Goal: Check status: Check status

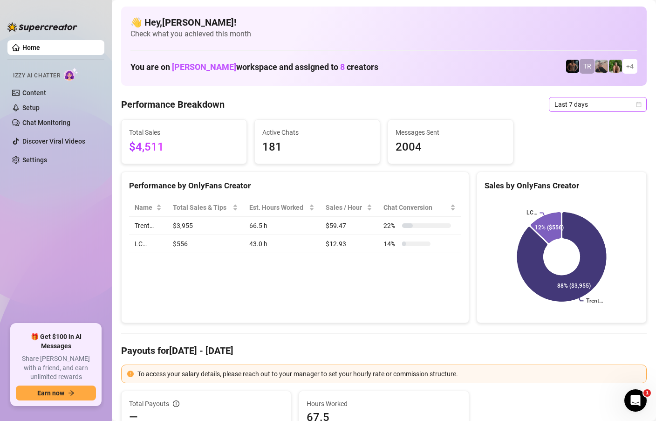
click at [640, 106] on icon "calendar" at bounding box center [639, 105] width 6 height 6
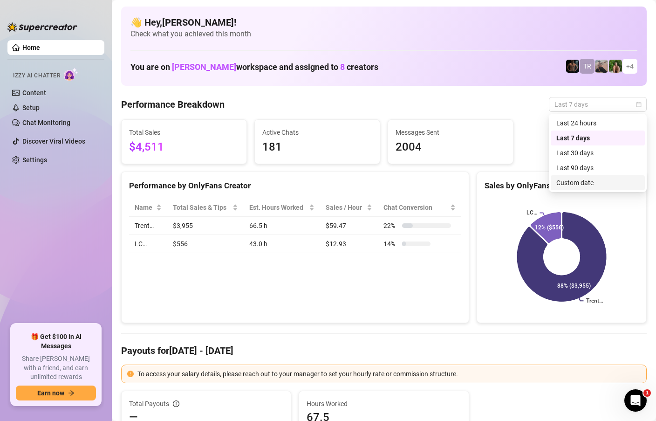
click at [575, 182] on div "Custom date" at bounding box center [597, 183] width 83 height 10
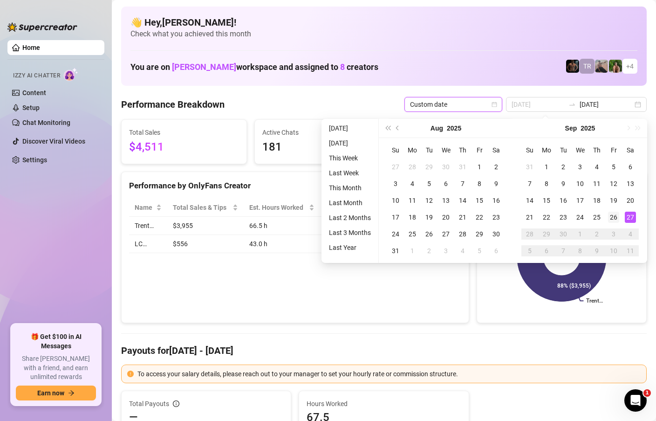
type input "[DATE]"
click at [614, 218] on div "26" at bounding box center [613, 217] width 11 height 11
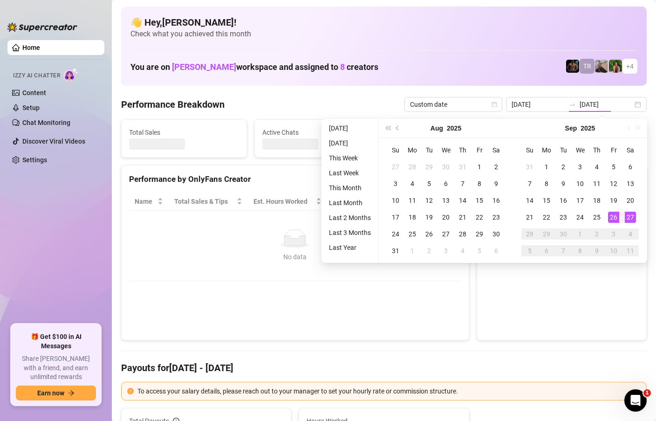
type input "[DATE]"
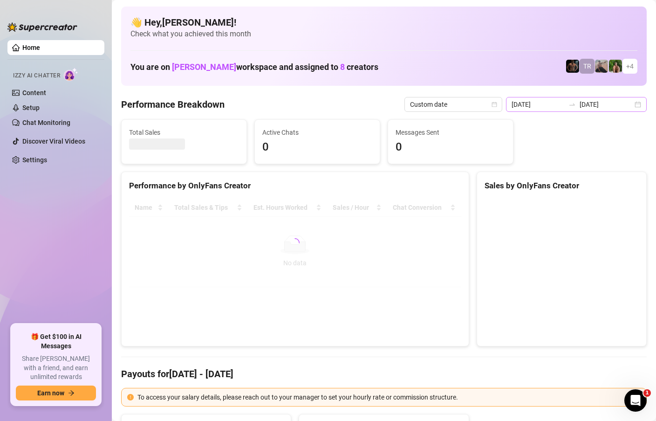
click at [642, 102] on div "[DATE] [DATE]" at bounding box center [576, 104] width 141 height 15
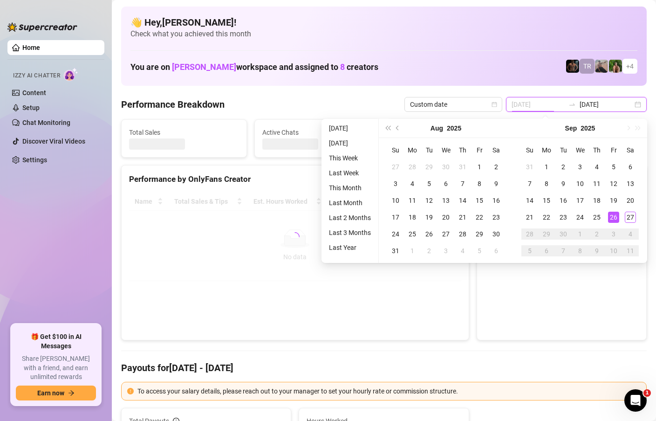
type input "[DATE]"
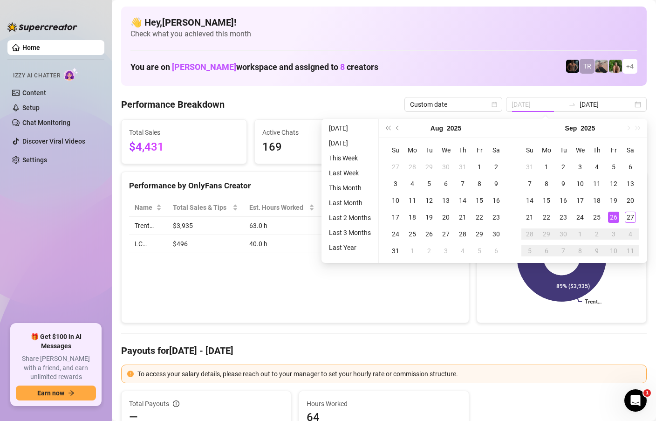
click at [613, 216] on div "26" at bounding box center [613, 217] width 11 height 11
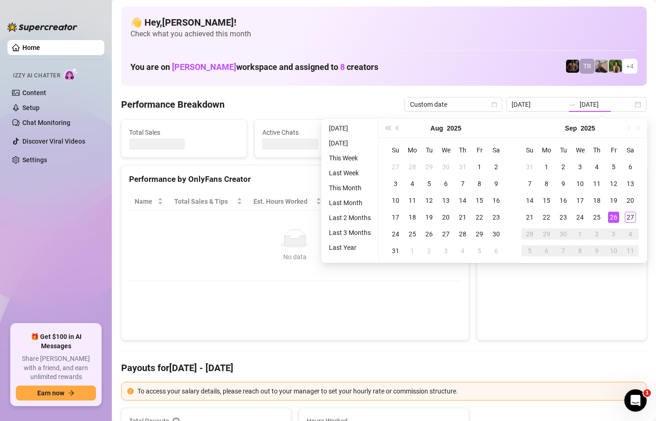
type input "[DATE]"
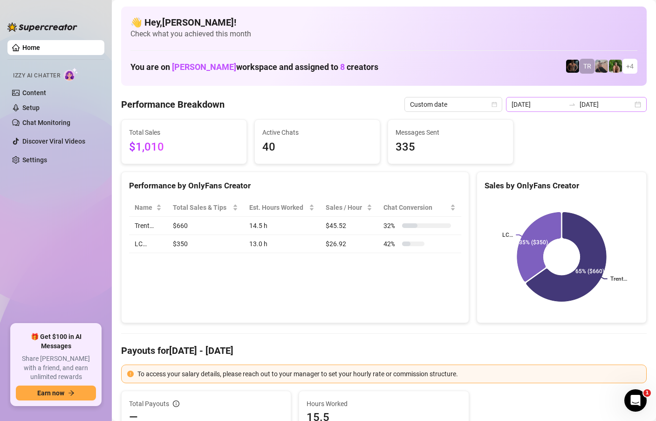
click at [639, 103] on div "[DATE] [DATE]" at bounding box center [576, 104] width 141 height 15
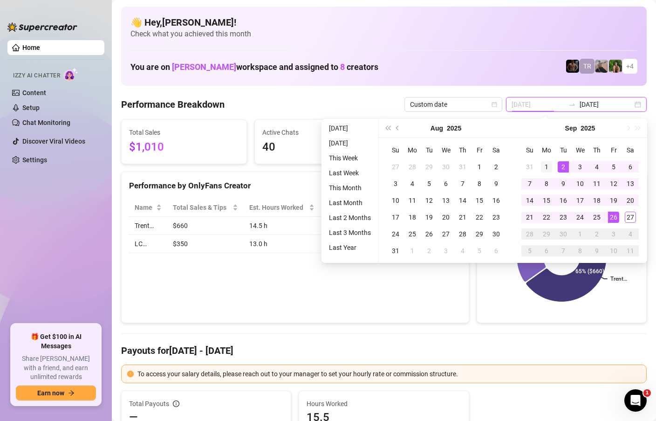
type input "[DATE]"
click at [545, 165] on div "1" at bounding box center [546, 166] width 11 height 11
type input "[DATE]"
click at [631, 219] on div "27" at bounding box center [630, 217] width 11 height 11
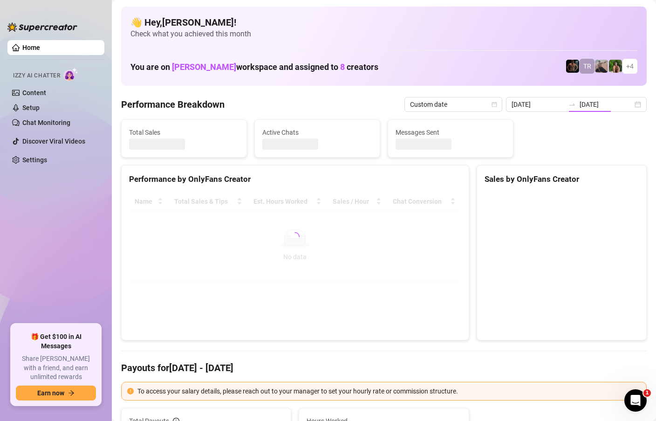
type input "[DATE]"
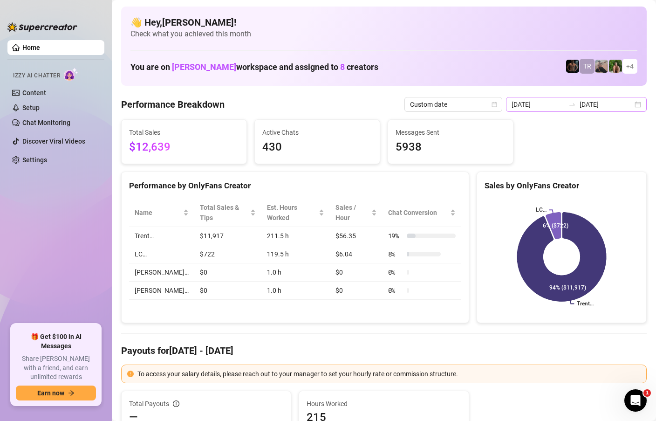
click at [637, 103] on div "[DATE] [DATE]" at bounding box center [576, 104] width 141 height 15
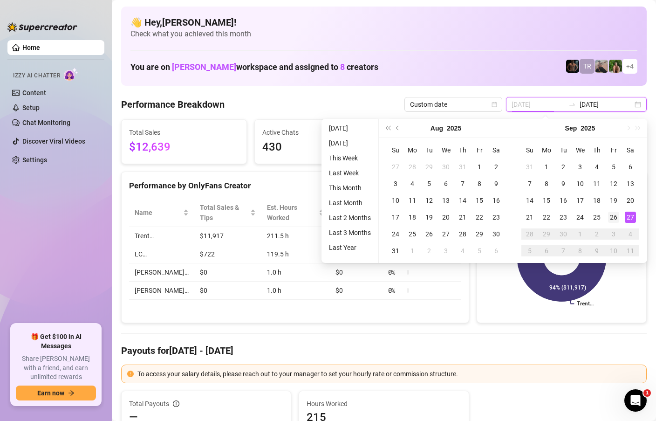
type input "[DATE]"
click at [618, 217] on div "26" at bounding box center [613, 217] width 11 height 11
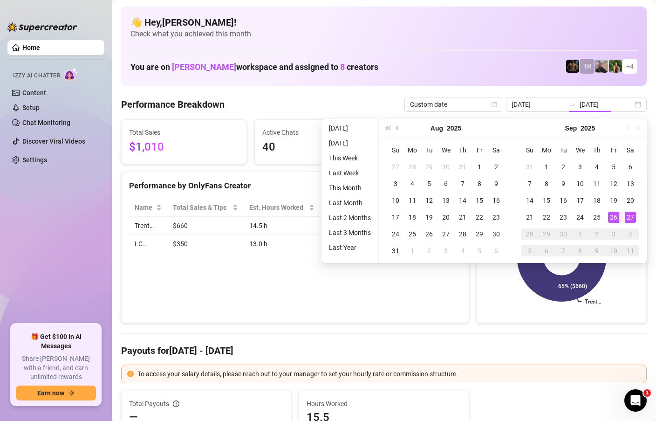
type input "[DATE]"
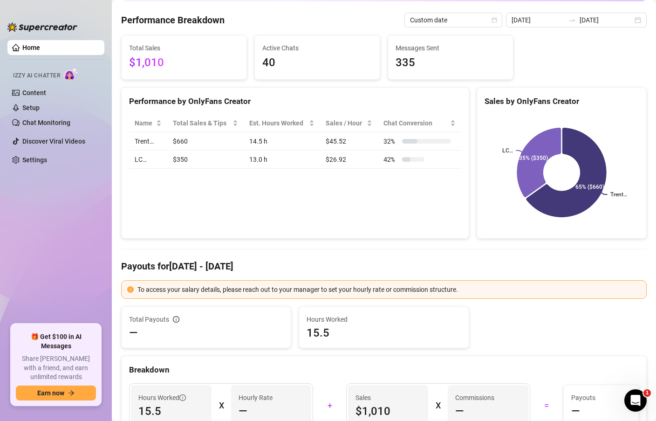
scroll to position [41, 0]
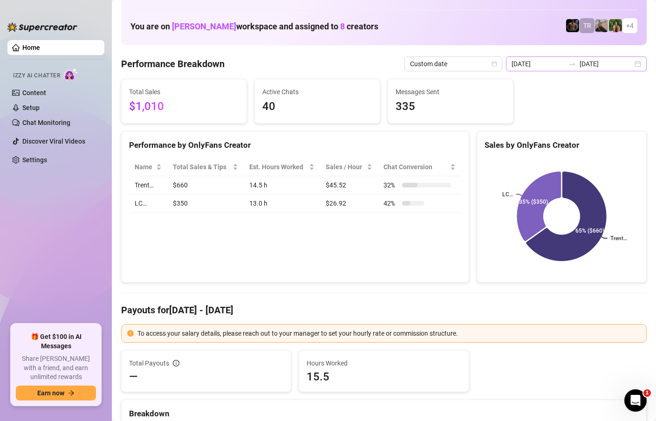
click at [636, 64] on div "[DATE] [DATE]" at bounding box center [576, 63] width 141 height 15
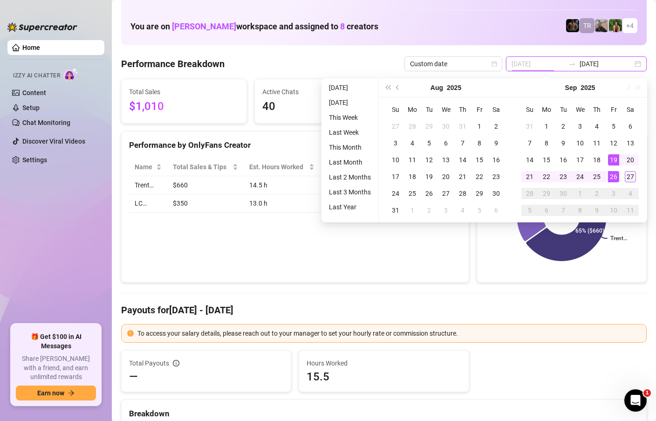
type input "[DATE]"
click at [633, 179] on div "27" at bounding box center [630, 176] width 11 height 11
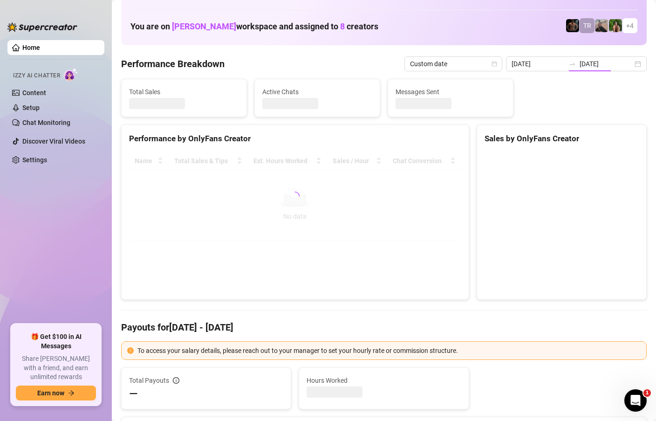
type input "[DATE]"
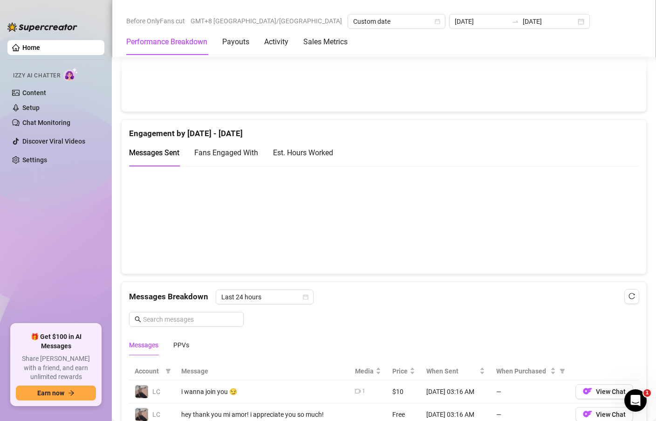
scroll to position [375, 0]
